Goal: Information Seeking & Learning: Find specific page/section

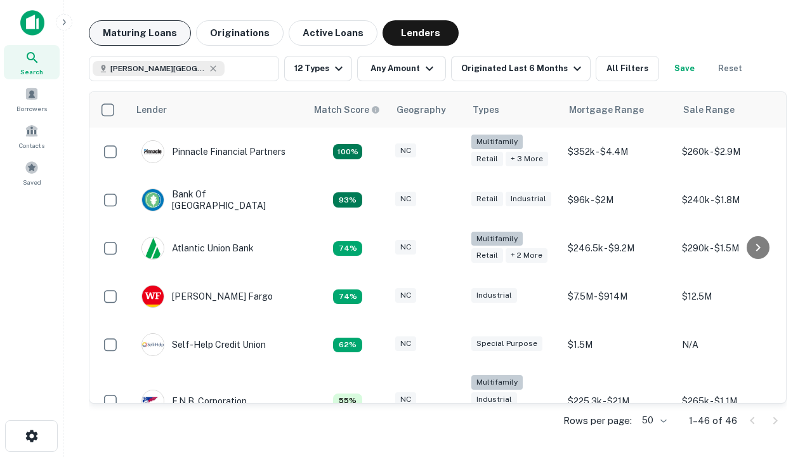
click at [140, 33] on button "Maturing Loans" at bounding box center [140, 32] width 102 height 25
